Goal: Information Seeking & Learning: Check status

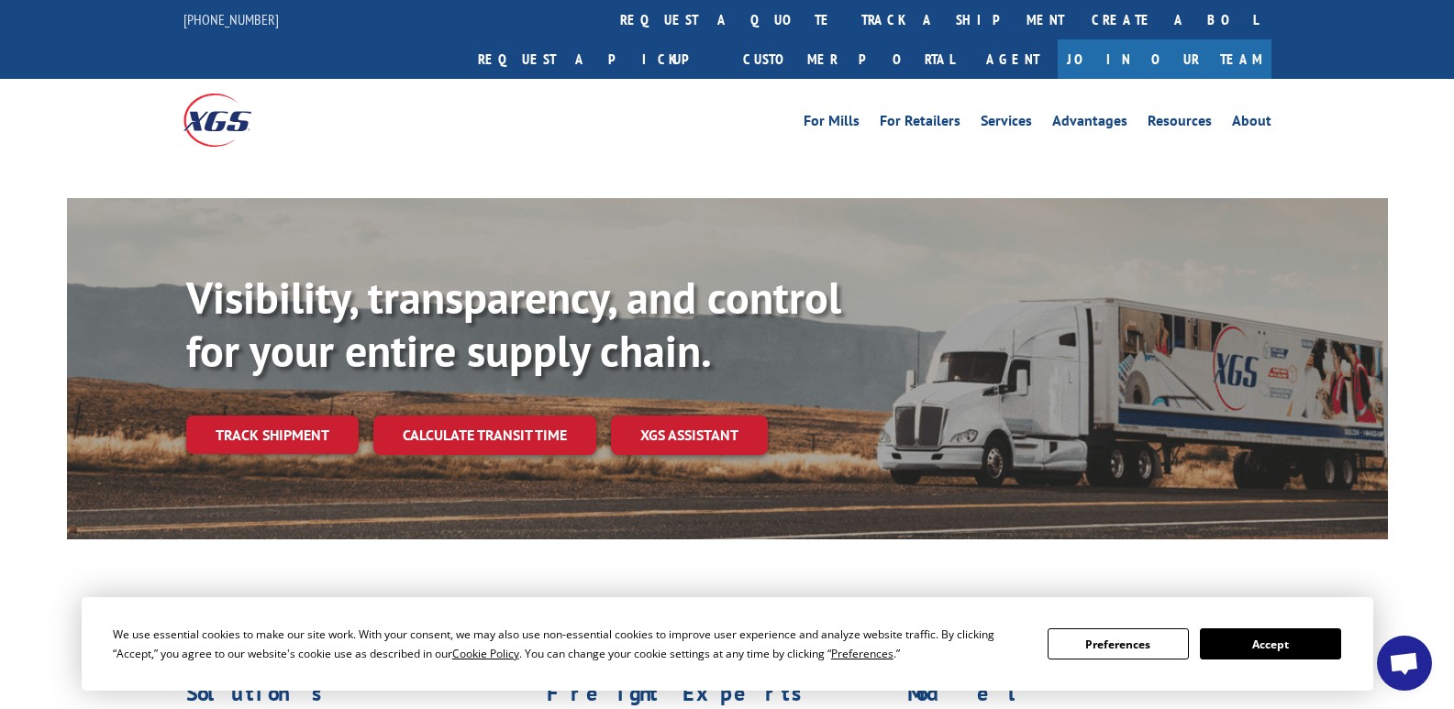
scroll to position [8479, 0]
click at [308, 416] on link "Track shipment" at bounding box center [272, 435] width 173 height 39
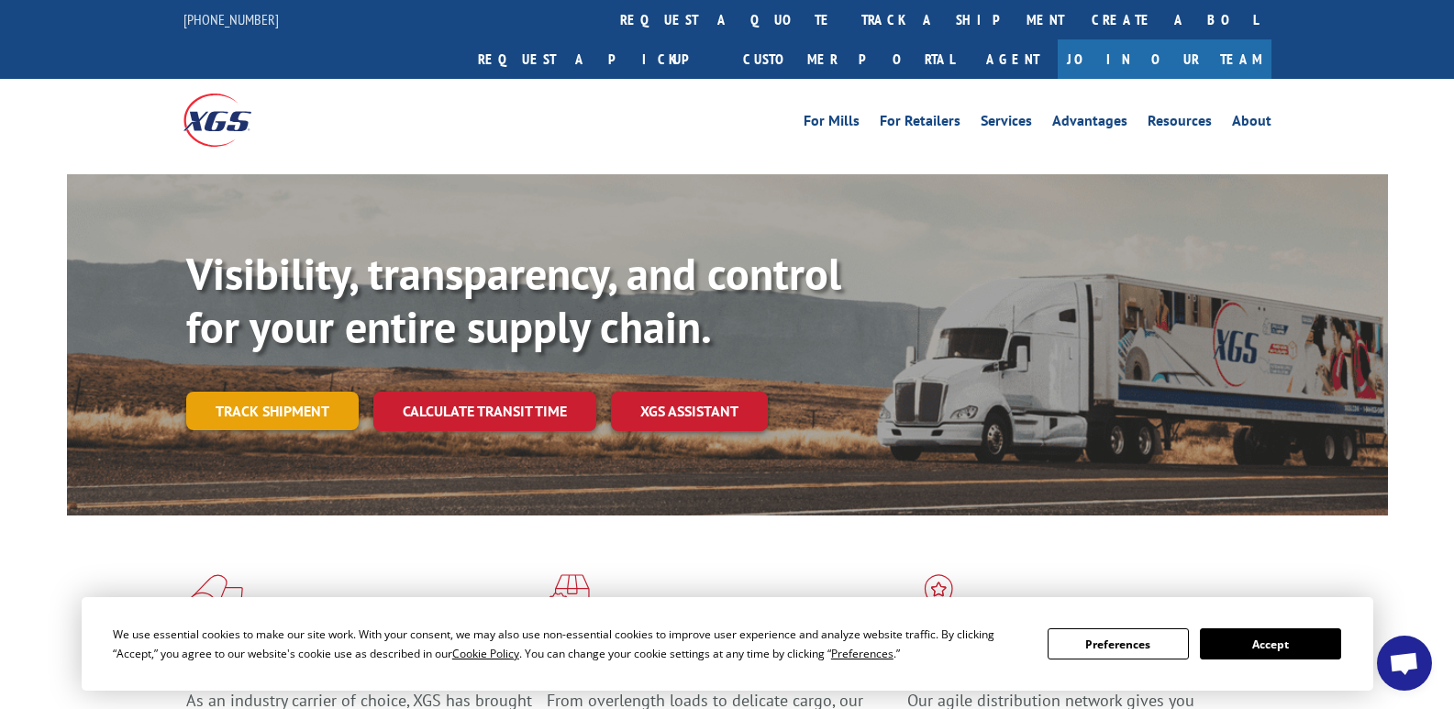
click at [266, 392] on link "Track shipment" at bounding box center [272, 411] width 173 height 39
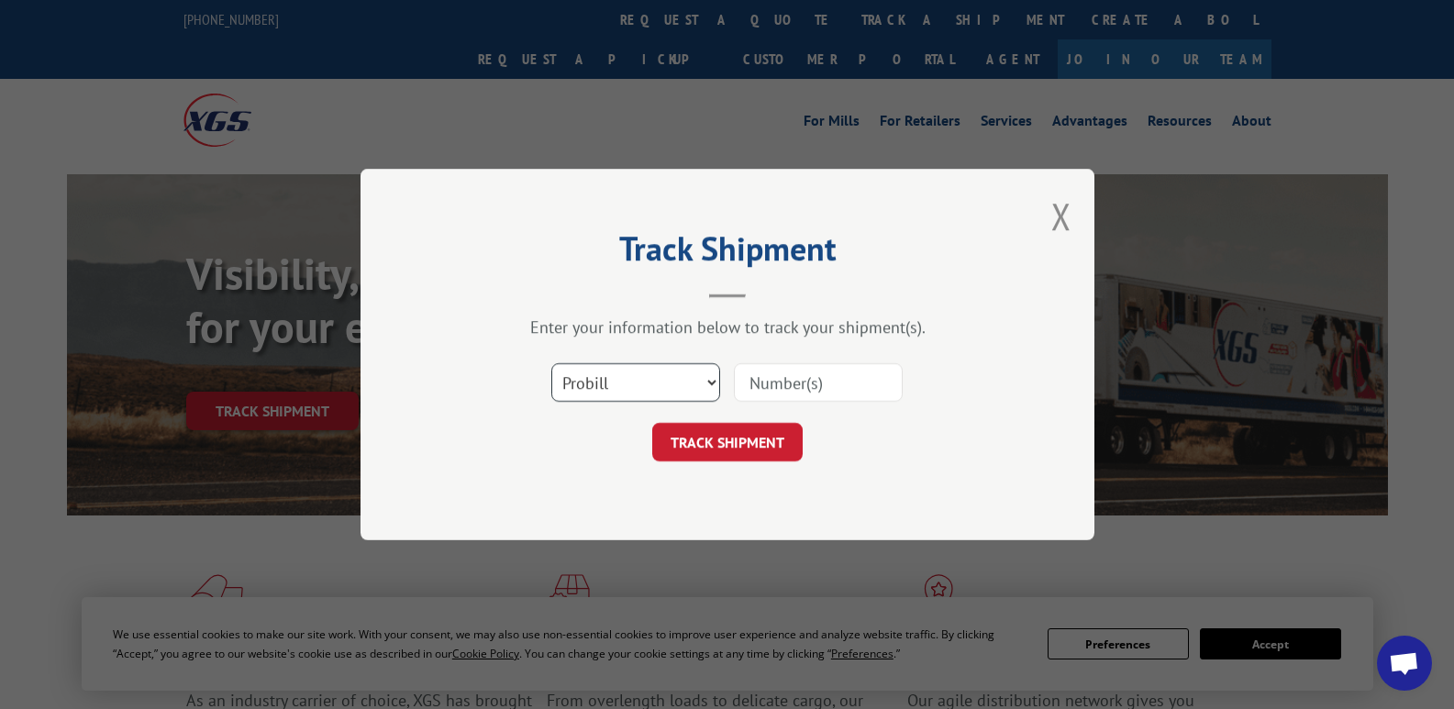
click at [593, 379] on select "Select category... Probill BOL PO" at bounding box center [635, 382] width 169 height 39
click at [578, 387] on select "Select category... Probill BOL PO" at bounding box center [635, 382] width 169 height 39
click at [804, 394] on input at bounding box center [818, 382] width 169 height 39
paste input "XGSI 16780735"
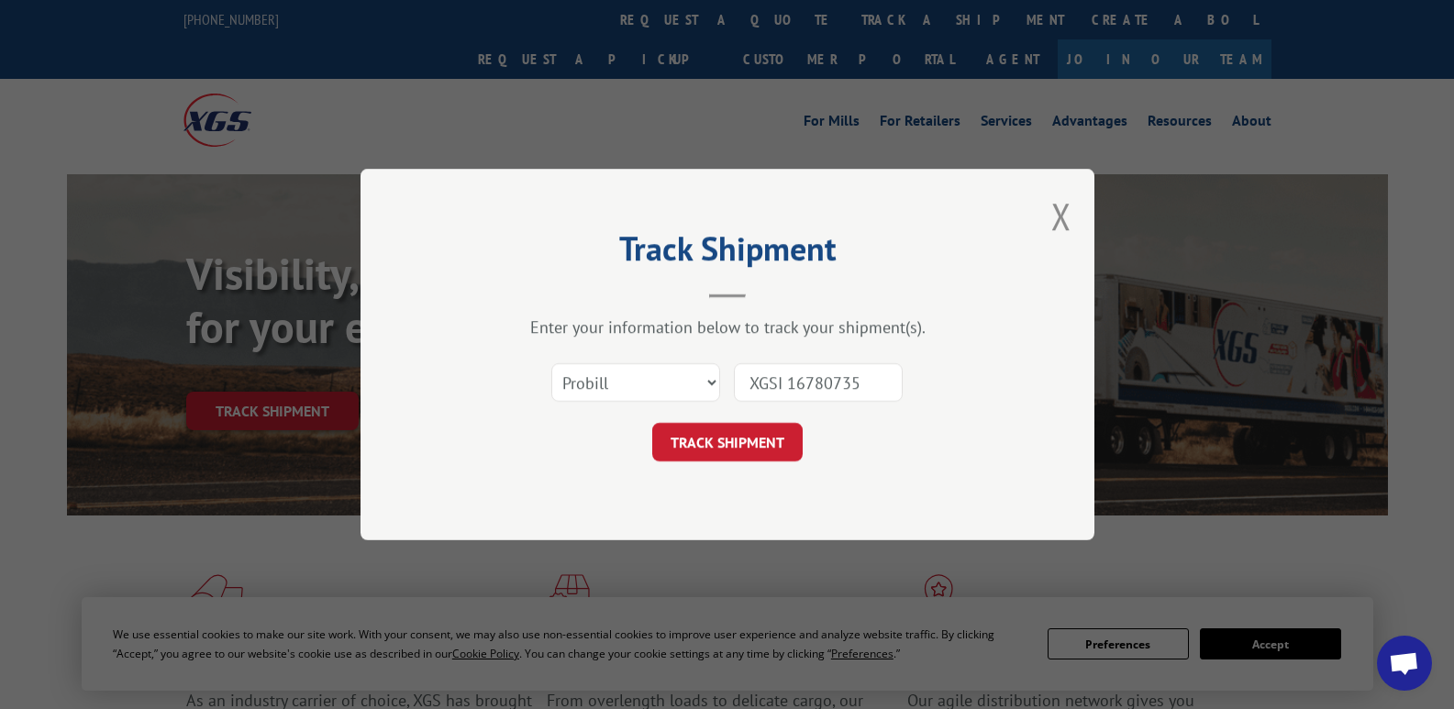
drag, startPoint x: 784, startPoint y: 386, endPoint x: 608, endPoint y: 423, distance: 179.1
click at [608, 423] on form "Select category... Probill BOL PO XGSI 16780735 TRACK SHIPMENT" at bounding box center [727, 406] width 551 height 109
type input "16780735"
click at [687, 443] on button "TRACK SHIPMENT" at bounding box center [727, 442] width 150 height 39
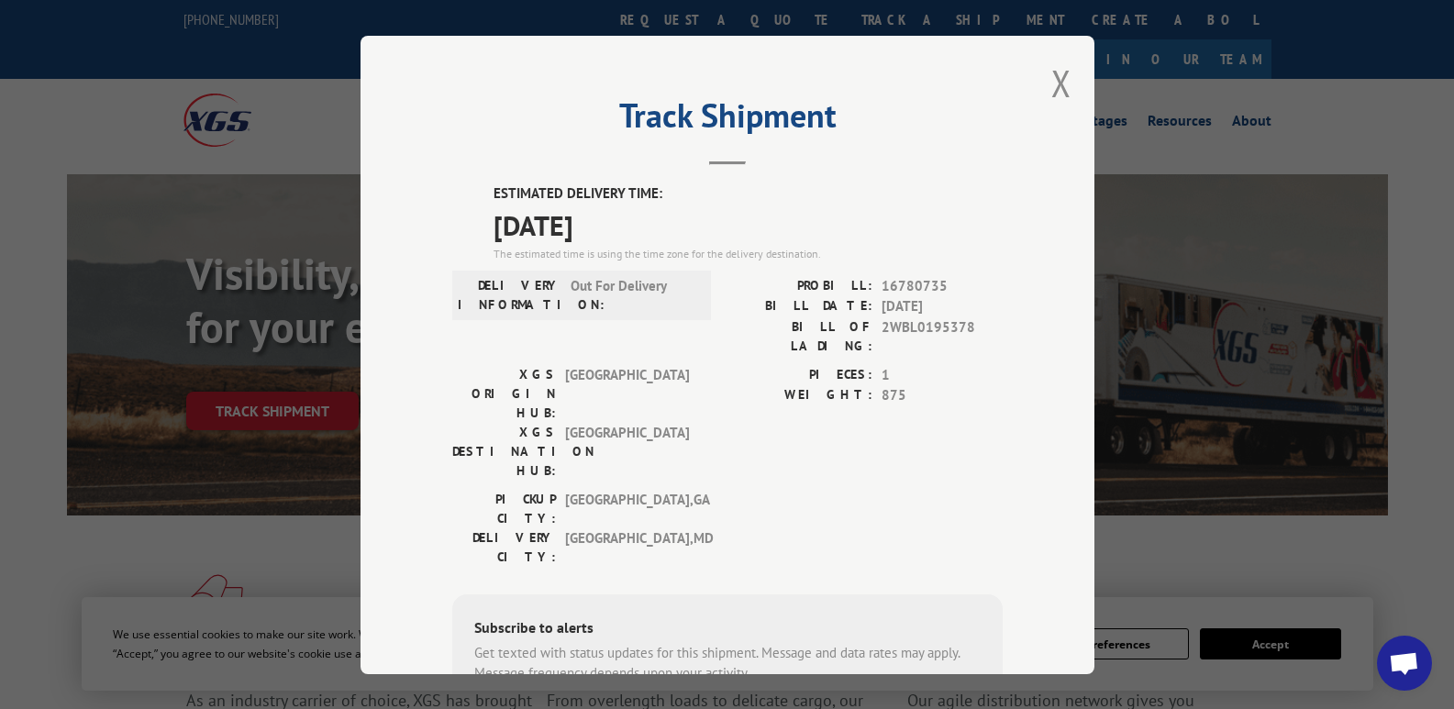
click at [1043, 82] on div "Track Shipment ESTIMATED DELIVERY TIME: [DATE] The estimated time is using the …" at bounding box center [728, 355] width 734 height 639
drag, startPoint x: 1061, startPoint y: 93, endPoint x: 1219, endPoint y: 498, distance: 435.5
click at [1219, 498] on div "Track Shipment ESTIMATED DELIVERY TIME: [DATE] The estimated time is using the …" at bounding box center [727, 354] width 1454 height 709
click at [1041, 87] on div "Track Shipment ESTIMATED DELIVERY TIME: [DATE] The estimated time is using the …" at bounding box center [728, 355] width 734 height 639
click at [1053, 81] on button "Close modal" at bounding box center [1062, 83] width 20 height 49
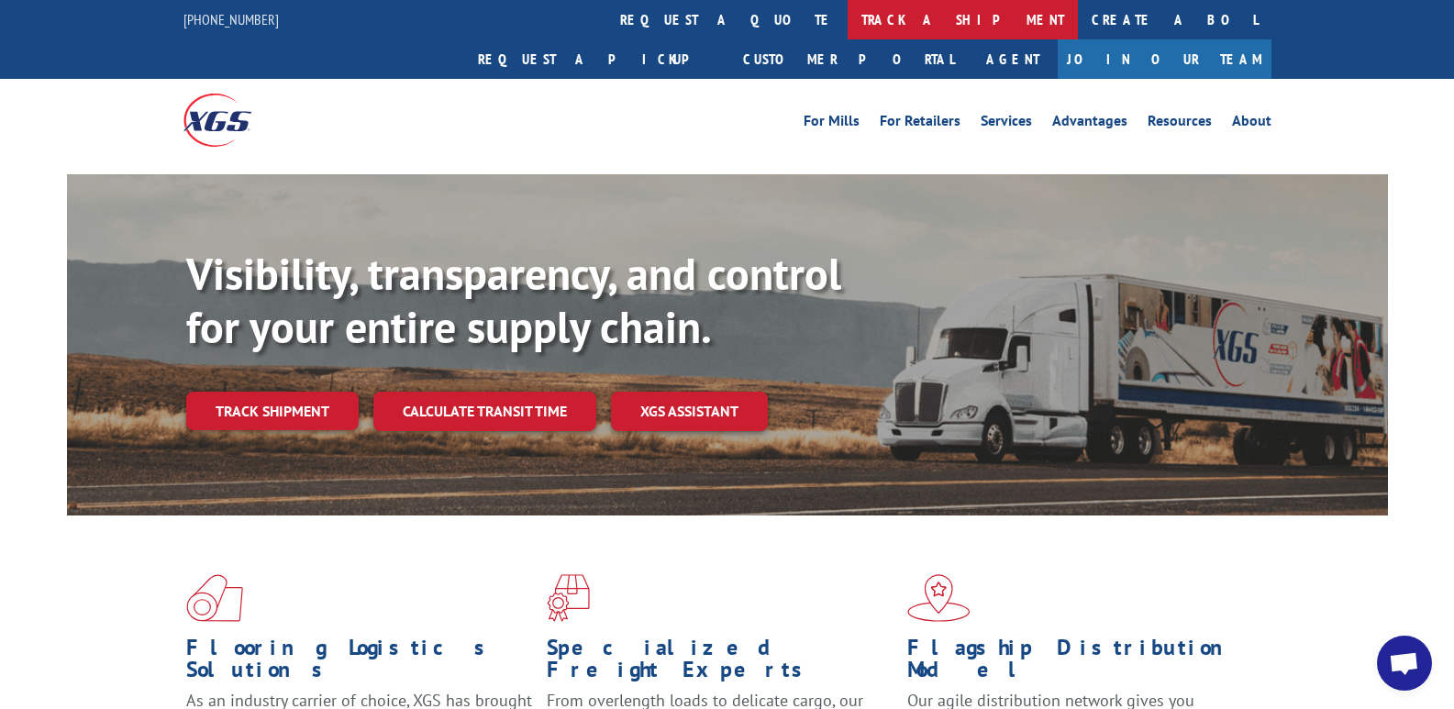
click at [848, 16] on link "track a shipment" at bounding box center [963, 19] width 230 height 39
